Goal: Information Seeking & Learning: Understand process/instructions

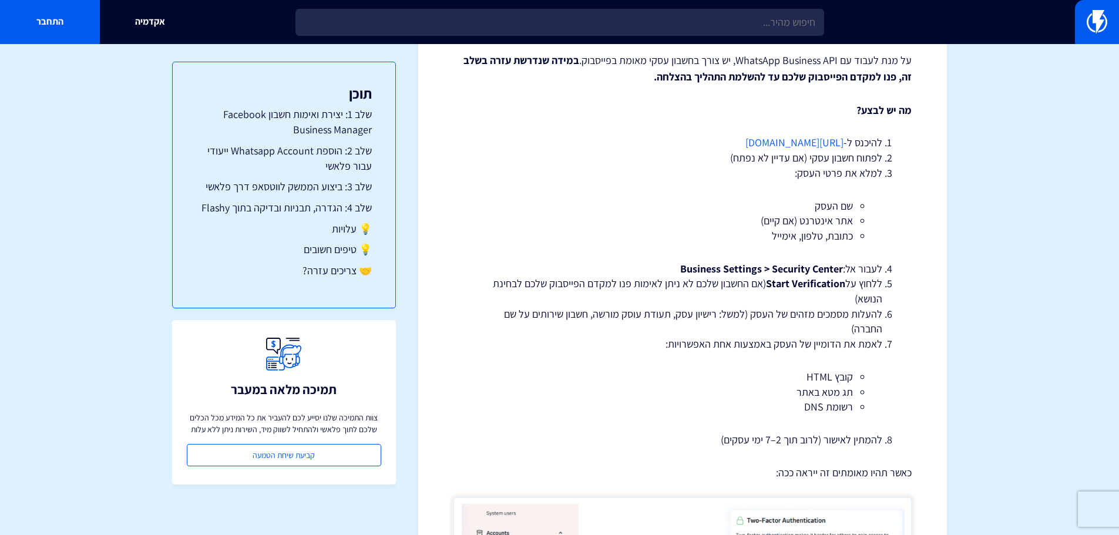
scroll to position [411, 0]
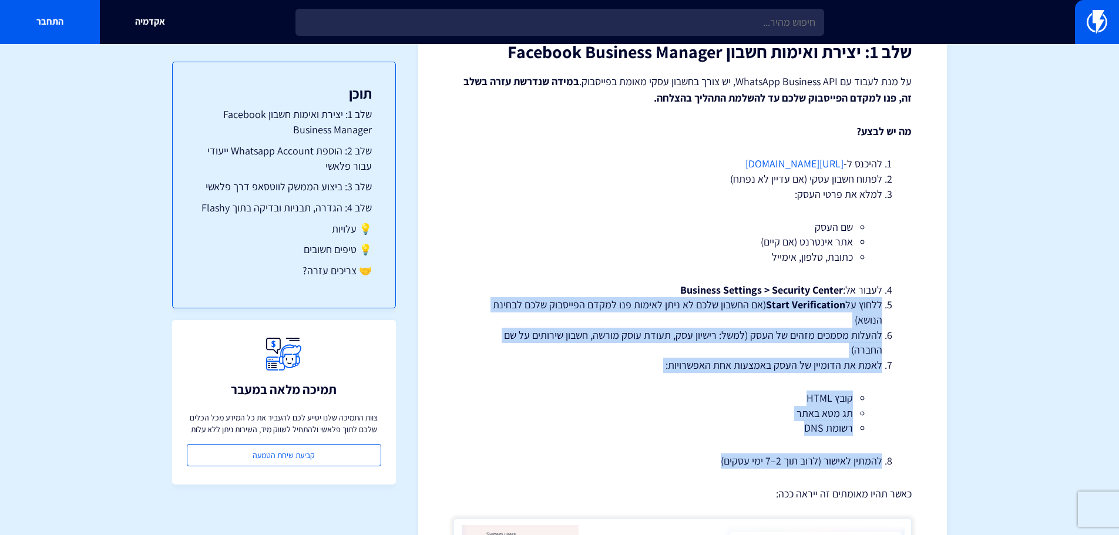
drag, startPoint x: 883, startPoint y: 302, endPoint x: 652, endPoint y: 440, distance: 269.2
click at [630, 450] on ol "להיכנס ל- [URL][DOMAIN_NAME] לפתוח חשבון עסקי (אם עדיין לא נפתח) למלא את פרטי ה…" at bounding box center [682, 312] width 423 height 312
click at [818, 351] on li "להעלות מסמכים מזהים של העסק (למשל: רישיון עסק, תעודת עוסק מורשה, חשבון שירותים …" at bounding box center [682, 343] width 399 height 30
click at [882, 302] on li "ללחוץ על Start Verification (אם החשבון שלכם לא ניתן לאימות פנו למקדם הפייסבוק ש…" at bounding box center [682, 312] width 399 height 30
drag, startPoint x: 883, startPoint y: 303, endPoint x: 877, endPoint y: 307, distance: 7.2
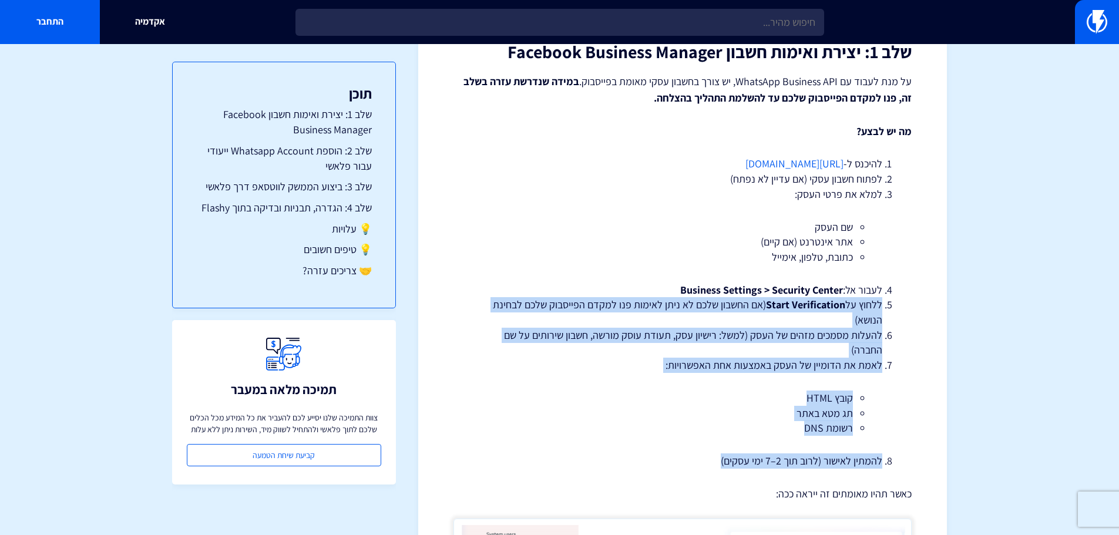
click at [882, 304] on li "ללחוץ על Start Verification (אם החשבון שלכם לא ניתן לאימות פנו למקדם הפייסבוק ש…" at bounding box center [682, 312] width 399 height 30
click at [877, 307] on li "ללחוץ על Start Verification (אם החשבון שלכם לא ניתן לאימות פנו למקדם הפייסבוק ש…" at bounding box center [682, 312] width 399 height 30
drag, startPoint x: 880, startPoint y: 308, endPoint x: 696, endPoint y: 439, distance: 226.0
click at [696, 440] on ol "להיכנס ל- [URL][DOMAIN_NAME] לפתוח חשבון עסקי (אם עדיין לא נפתח) למלא את פרטי ה…" at bounding box center [682, 312] width 423 height 312
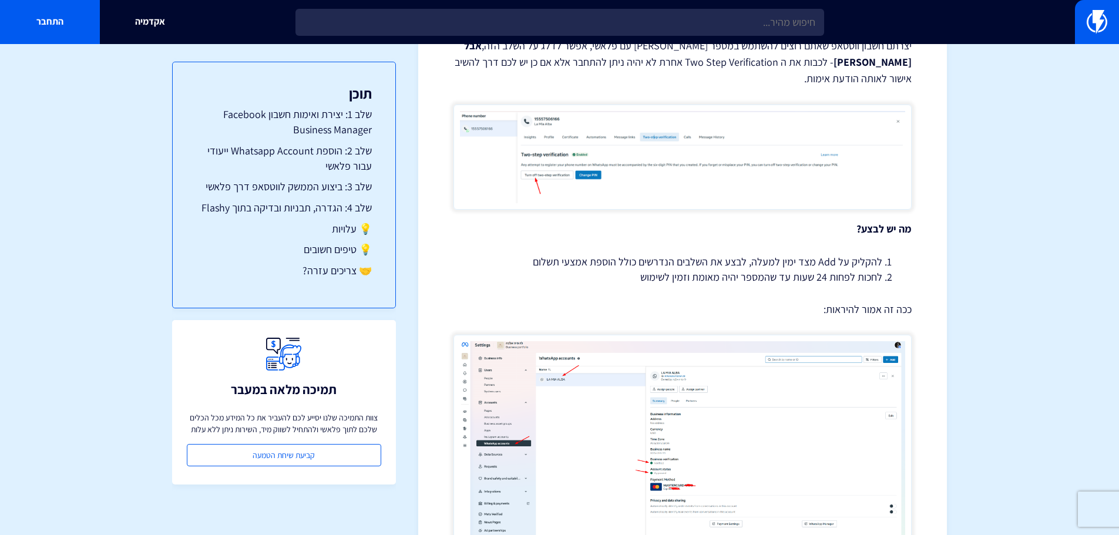
scroll to position [1292, 0]
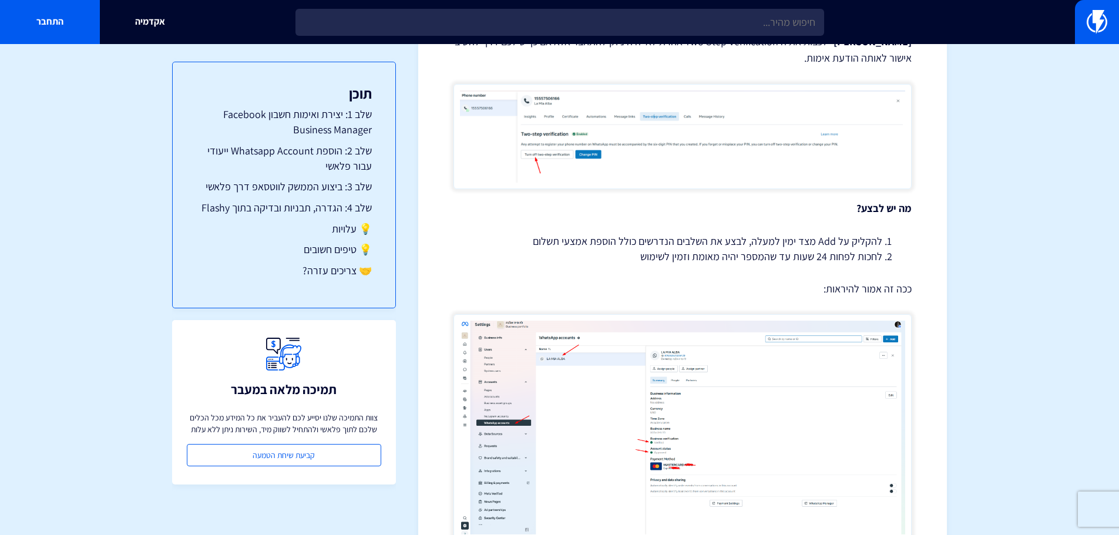
click at [816, 234] on li "להקליק על Add מצד ימין למעלה, לבצע את השלבים הנדרשים כולל הוספת אמצעי תשלום" at bounding box center [682, 241] width 399 height 15
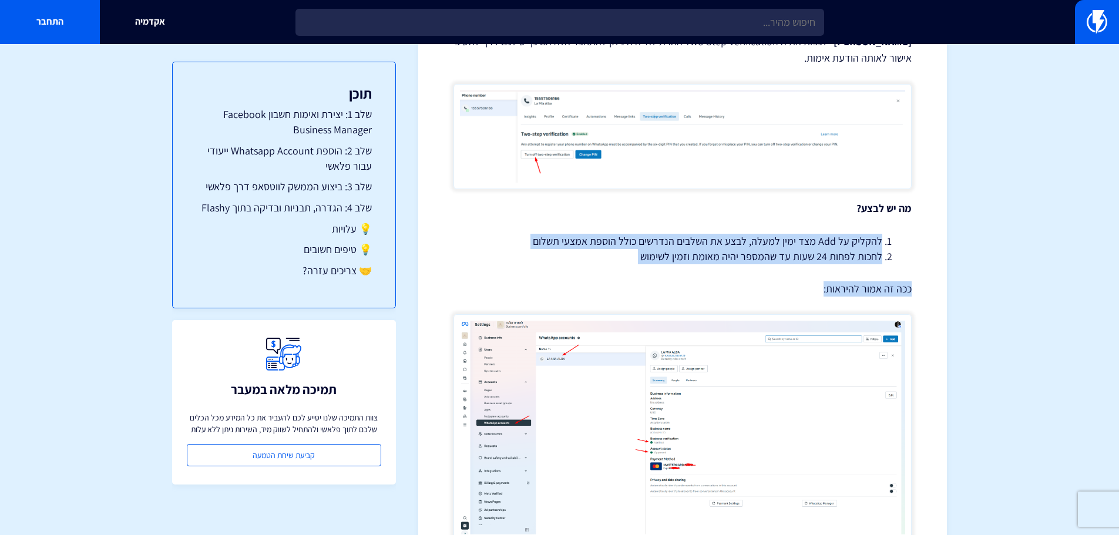
drag, startPoint x: 880, startPoint y: 223, endPoint x: 626, endPoint y: 251, distance: 255.2
click at [626, 251] on div "מדריך התחברות ל-WhatsApp Business API דרך פלאשי בעידן שבו [PERSON_NAME] הפך לער…" at bounding box center [682, 147] width 458 height 2632
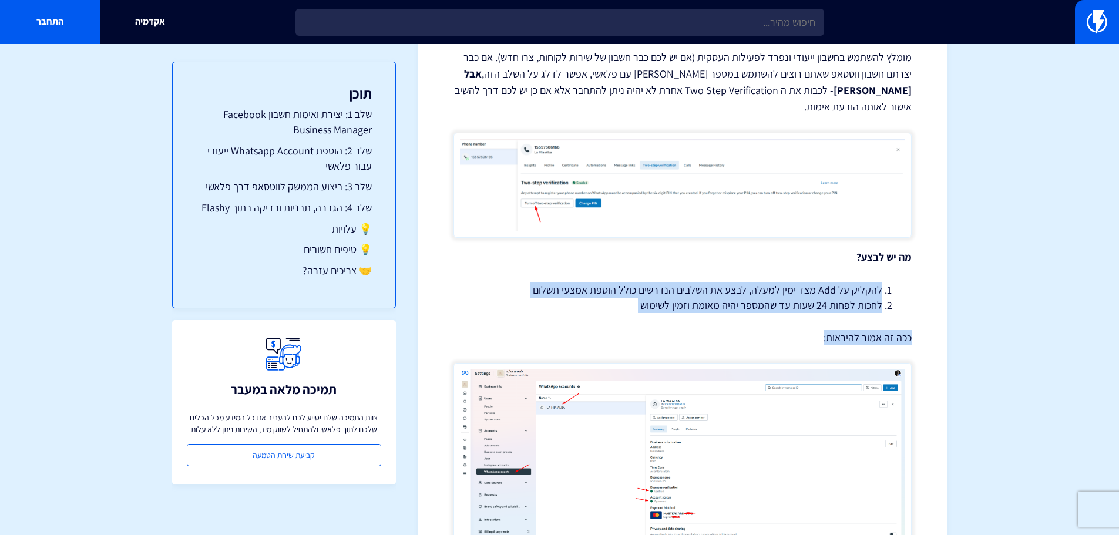
scroll to position [1233, 0]
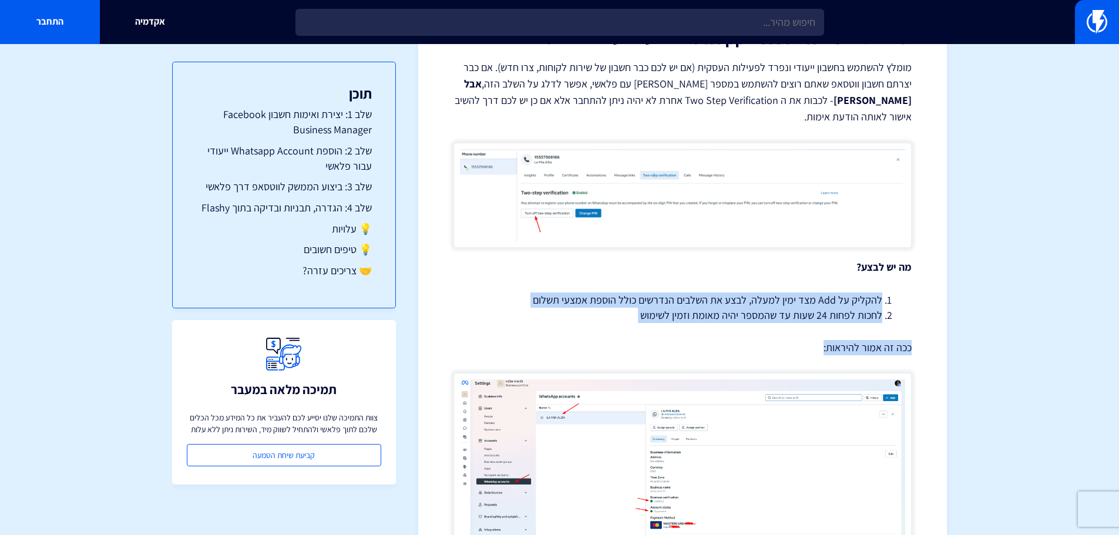
click at [752, 308] on li "לחכות לפחות 24 שעות עד שהמספר יהיה מאומת וזמין לשימוש" at bounding box center [682, 315] width 399 height 15
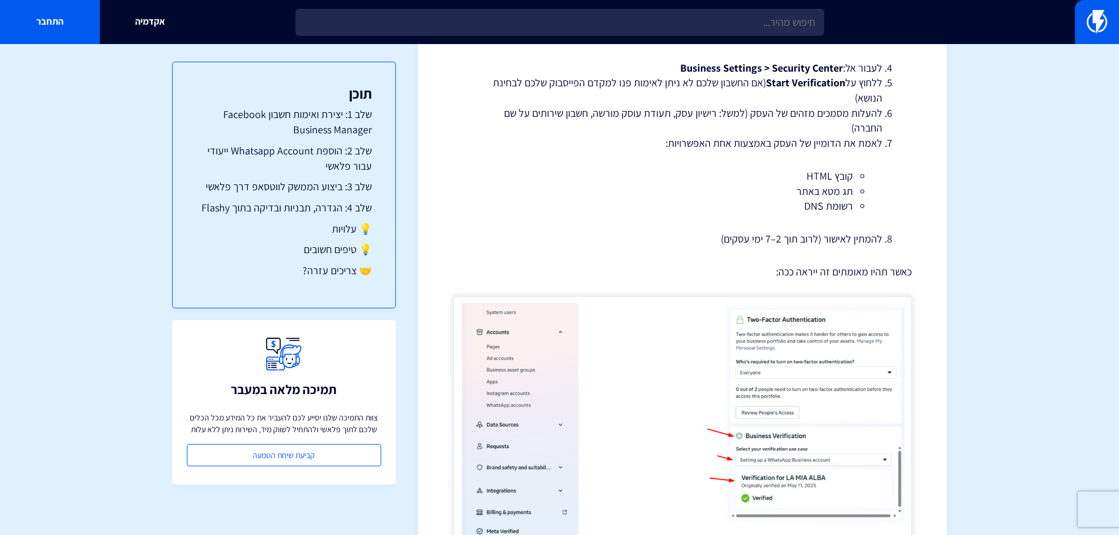
scroll to position [528, 0]
